Goal: Obtain resource: Download file/media

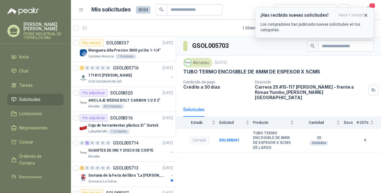
scroll to position [309, 0]
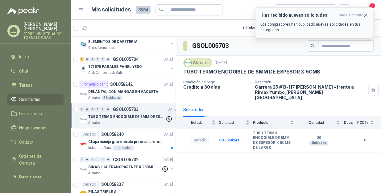
click at [367, 14] on icon "button" at bounding box center [365, 15] width 5 height 5
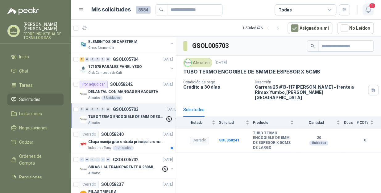
click at [369, 12] on icon "button" at bounding box center [368, 10] width 8 height 8
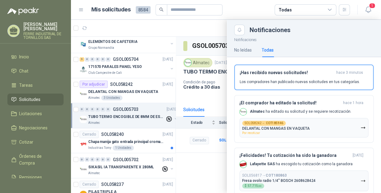
click at [152, 22] on div at bounding box center [226, 106] width 310 height 173
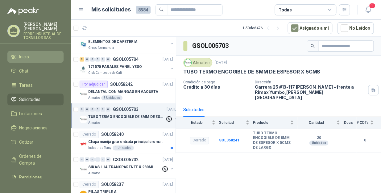
click at [29, 53] on li "Inicio" at bounding box center [35, 56] width 49 height 7
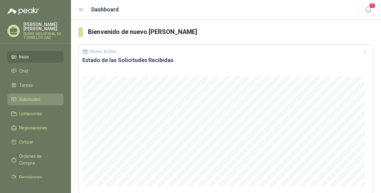
click at [31, 96] on span "Solicitudes" at bounding box center [29, 99] width 21 height 7
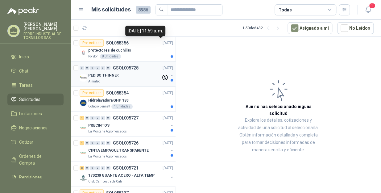
click at [124, 72] on div "PEDIDO THINNER" at bounding box center [124, 75] width 73 height 7
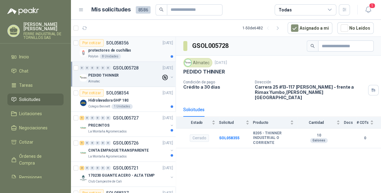
click at [133, 52] on div "protectores de cuchillas" at bounding box center [130, 50] width 85 height 7
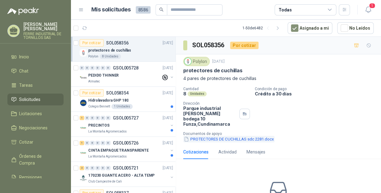
click at [218, 136] on button "PROTECTORES DE CUCHILLAS sdc 2281.docx" at bounding box center [228, 139] width 91 height 6
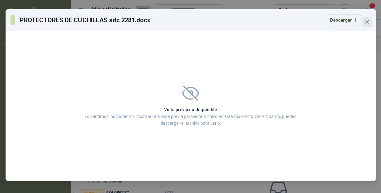
click at [367, 20] on icon "close" at bounding box center [367, 21] width 5 height 5
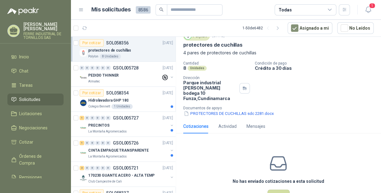
scroll to position [43, 0]
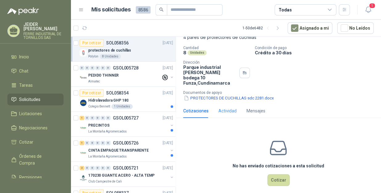
scroll to position [43, 0]
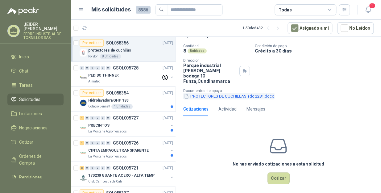
click at [220, 93] on button "PROTECTORES DE CUCHILLAS sdc 2281.docx" at bounding box center [228, 96] width 91 height 6
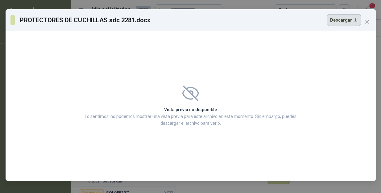
click at [354, 19] on button "Descargar" at bounding box center [344, 20] width 34 height 12
click at [370, 22] on span "Close" at bounding box center [367, 21] width 10 height 5
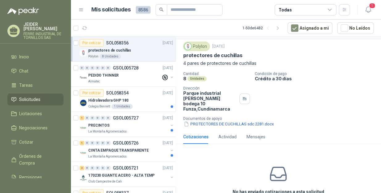
scroll to position [0, 0]
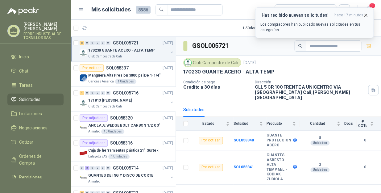
click at [366, 15] on icon "button" at bounding box center [366, 15] width 2 height 2
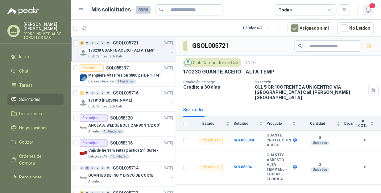
click at [370, 11] on icon "button" at bounding box center [368, 10] width 8 height 8
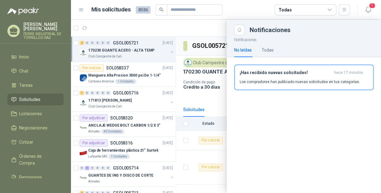
click at [251, 5] on article "Mis solicitudes 8586 Todas" at bounding box center [220, 9] width 259 height 11
click at [116, 22] on div at bounding box center [226, 106] width 310 height 173
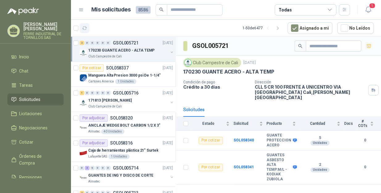
click at [83, 28] on icon "button" at bounding box center [84, 28] width 5 height 3
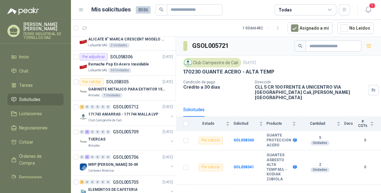
scroll to position [336, 0]
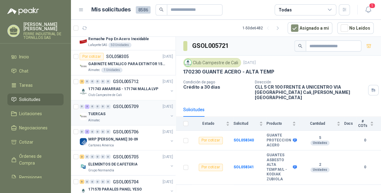
click at [120, 113] on div "TUERCAS" at bounding box center [128, 113] width 80 height 7
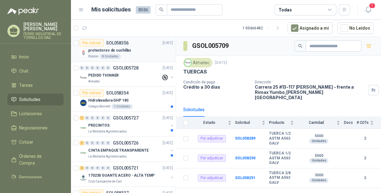
click at [136, 53] on div "protectores de cuchillas" at bounding box center [130, 50] width 85 height 7
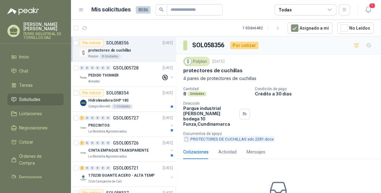
click at [225, 136] on button "PROTECTORES DE CUCHILLAS sdc 2281.docx" at bounding box center [228, 139] width 91 height 6
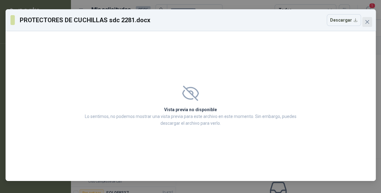
click at [366, 22] on icon "close" at bounding box center [367, 21] width 5 height 5
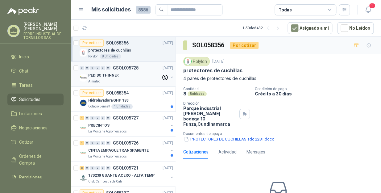
click at [114, 76] on p "PEDIDO THINNER" at bounding box center [103, 76] width 31 height 6
click at [148, 102] on div "Hidrolavadora GHP 180" at bounding box center [130, 100] width 85 height 7
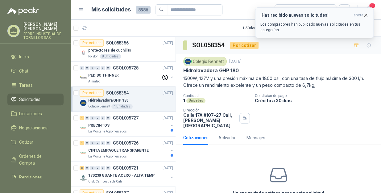
click at [364, 16] on icon "button" at bounding box center [365, 15] width 5 height 5
